Goal: Find specific page/section: Find specific page/section

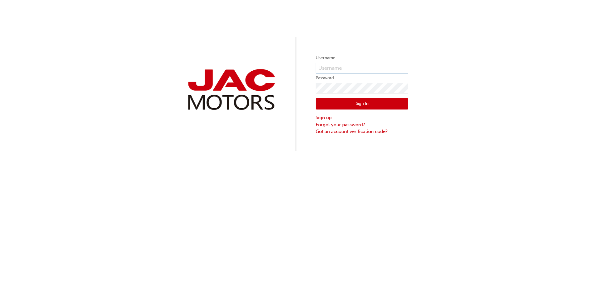
type input "CS0104"
drag, startPoint x: 353, startPoint y: 102, endPoint x: 346, endPoint y: 141, distance: 39.6
click at [353, 102] on button "Sign In" at bounding box center [362, 104] width 93 height 12
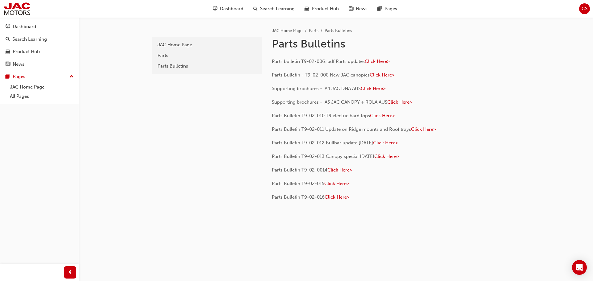
click at [396, 144] on span "Click Here>" at bounding box center [385, 143] width 25 height 6
click at [395, 145] on span "Click Here>" at bounding box center [385, 143] width 25 height 6
click at [162, 66] on div "Parts Bulletins" at bounding box center [206, 66] width 99 height 7
click at [158, 54] on div "Parts" at bounding box center [206, 55] width 99 height 7
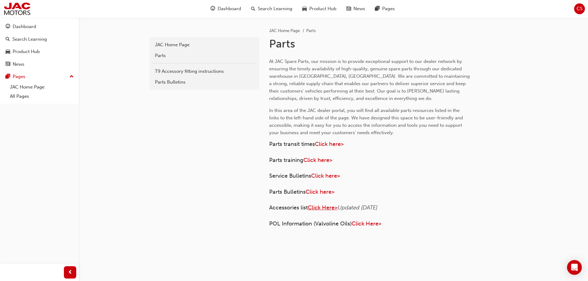
click at [327, 205] on span "Click Here>" at bounding box center [323, 207] width 30 height 7
